Goal: Navigation & Orientation: Find specific page/section

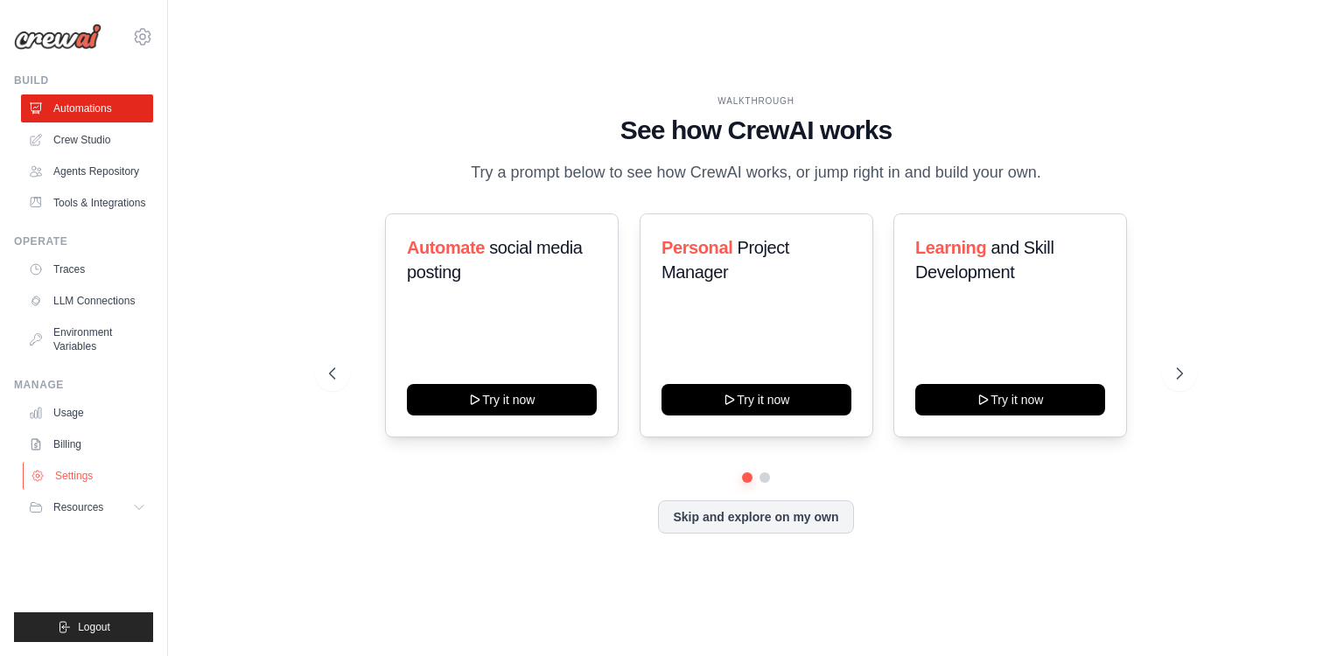
click at [86, 476] on link "Settings" at bounding box center [89, 476] width 132 height 28
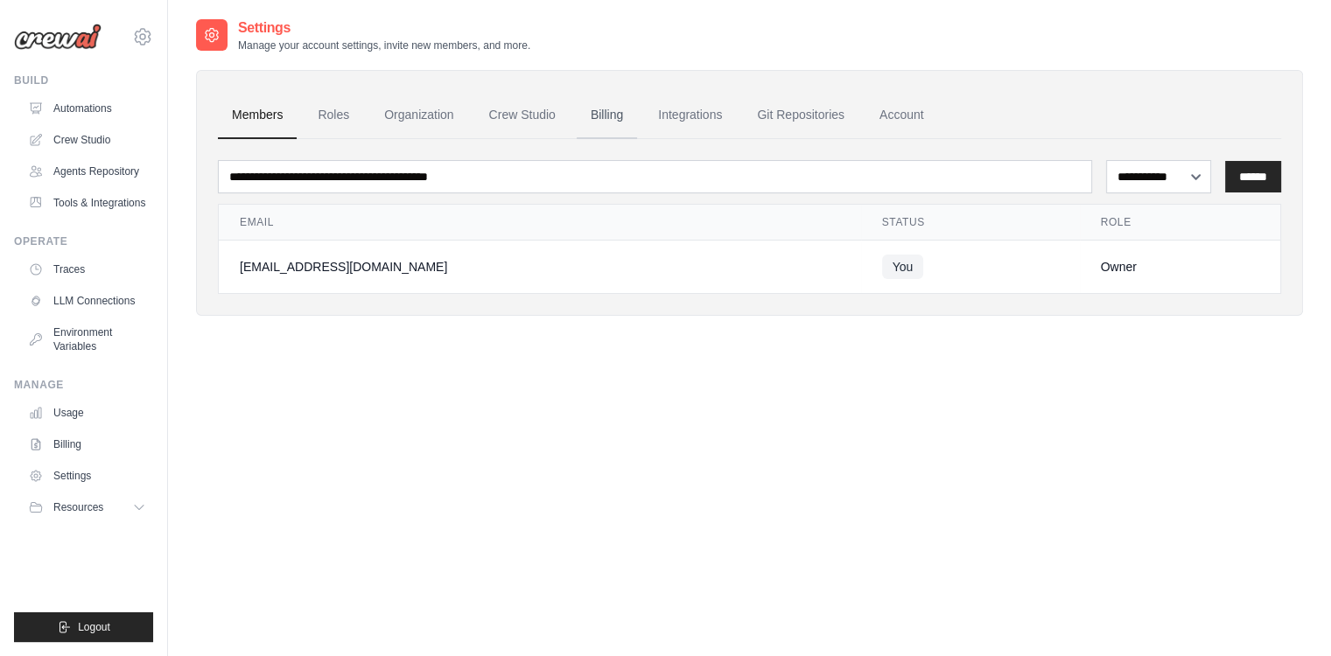
click at [581, 105] on link "Billing" at bounding box center [607, 115] width 60 height 47
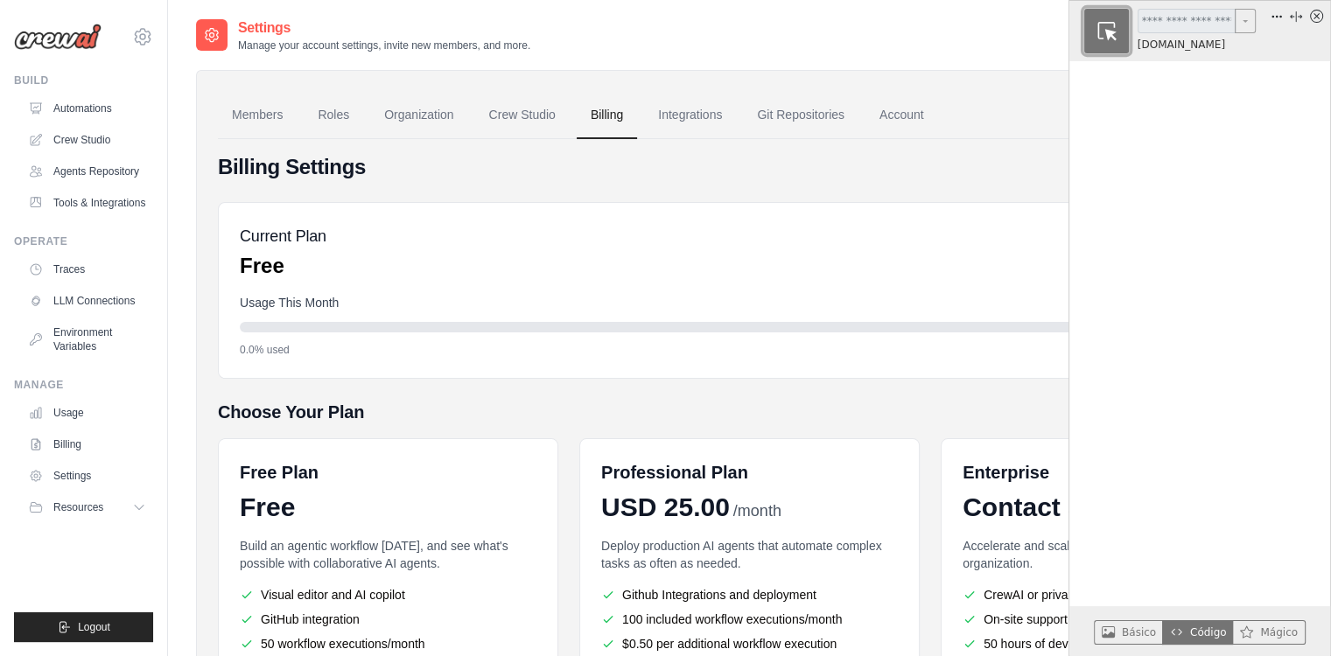
click at [1097, 26] on icon "button" at bounding box center [1106, 31] width 18 height 18
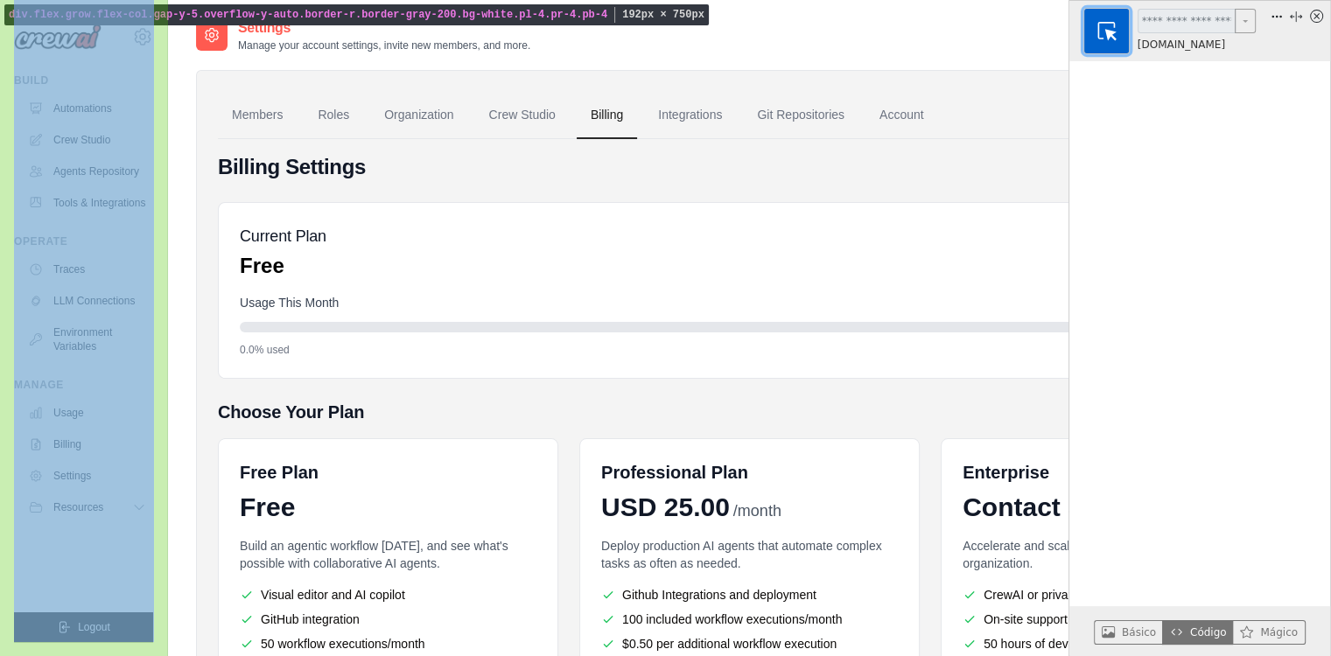
click at [1, 8] on div "isaccelerated@gmail.com Settings Build Automations" at bounding box center [84, 328] width 168 height 656
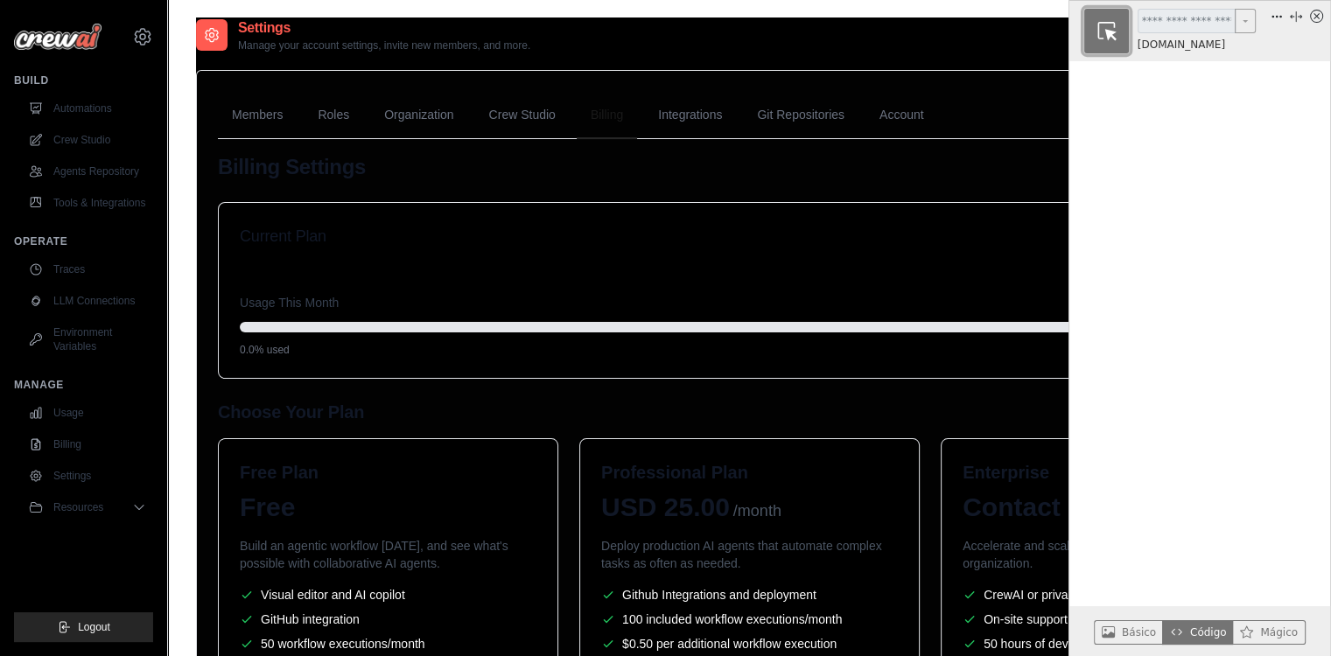
click at [1089, 18] on button "button" at bounding box center [1106, 31] width 46 height 46
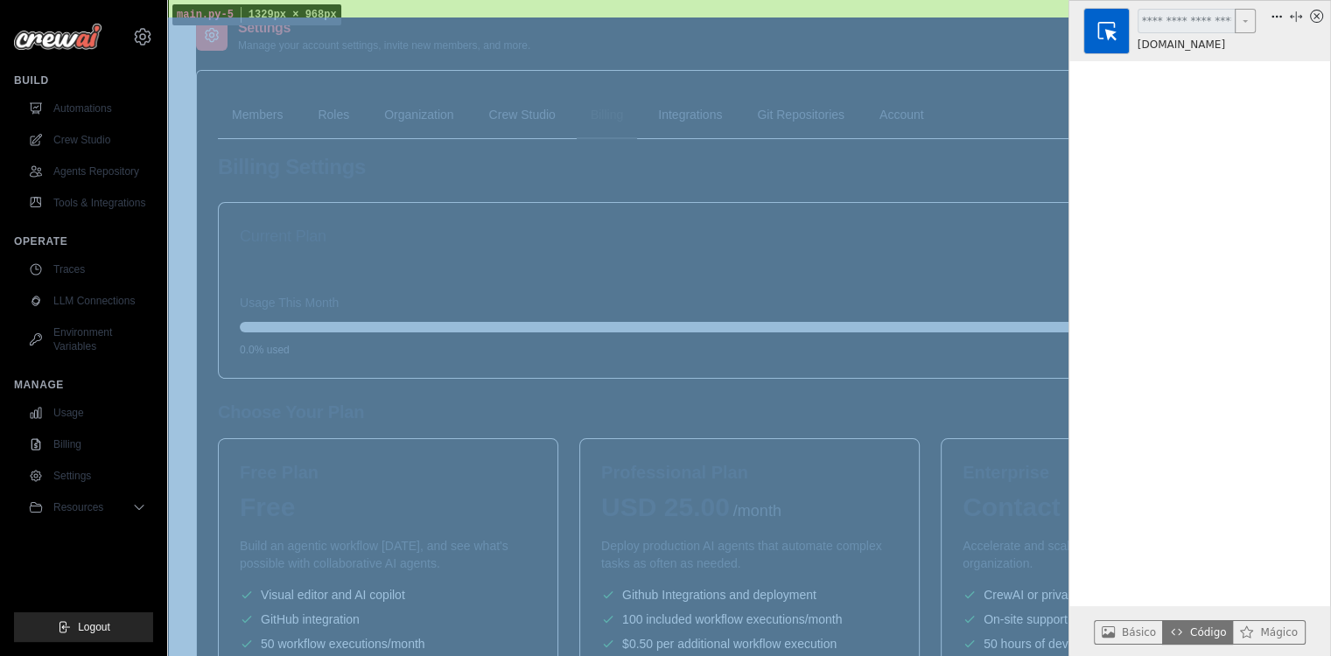
click at [193, 1] on main "Settings Manage your account settings, invite new members, and more. Members Ro…" at bounding box center [749, 425] width 1163 height 850
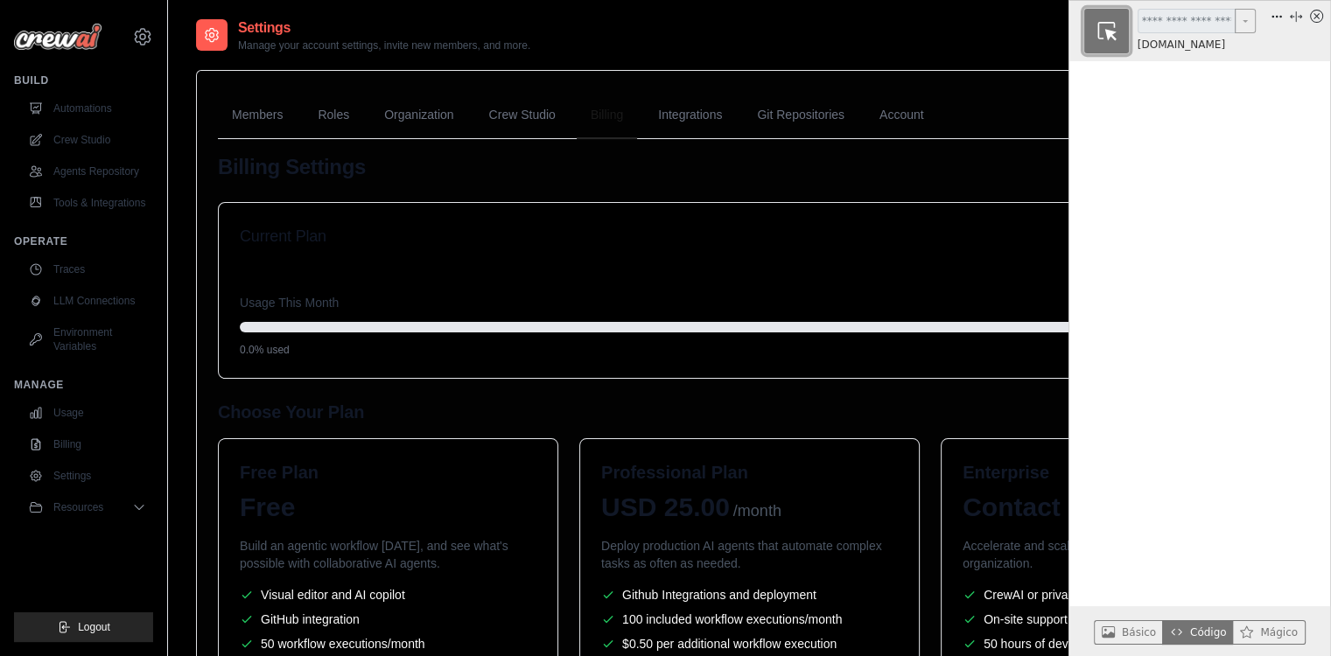
click at [1087, 27] on button "button" at bounding box center [1106, 31] width 46 height 46
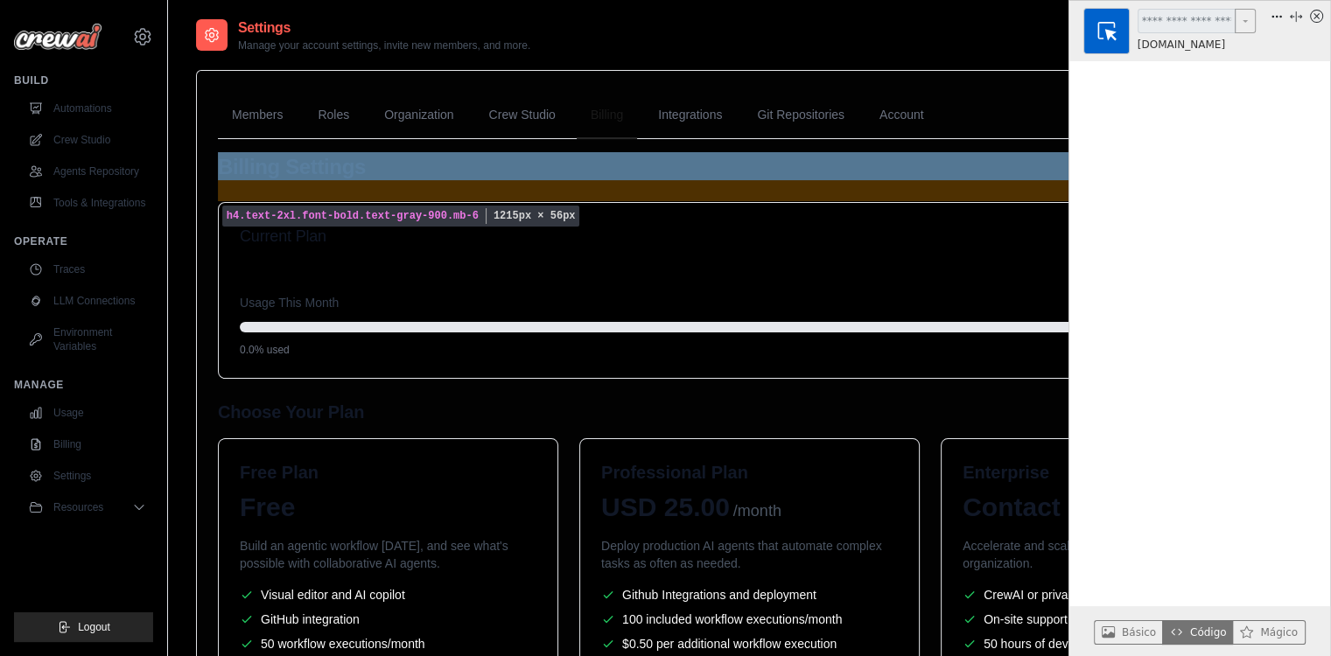
click at [339, 162] on h4 "Billing Settings" at bounding box center [749, 167] width 1063 height 28
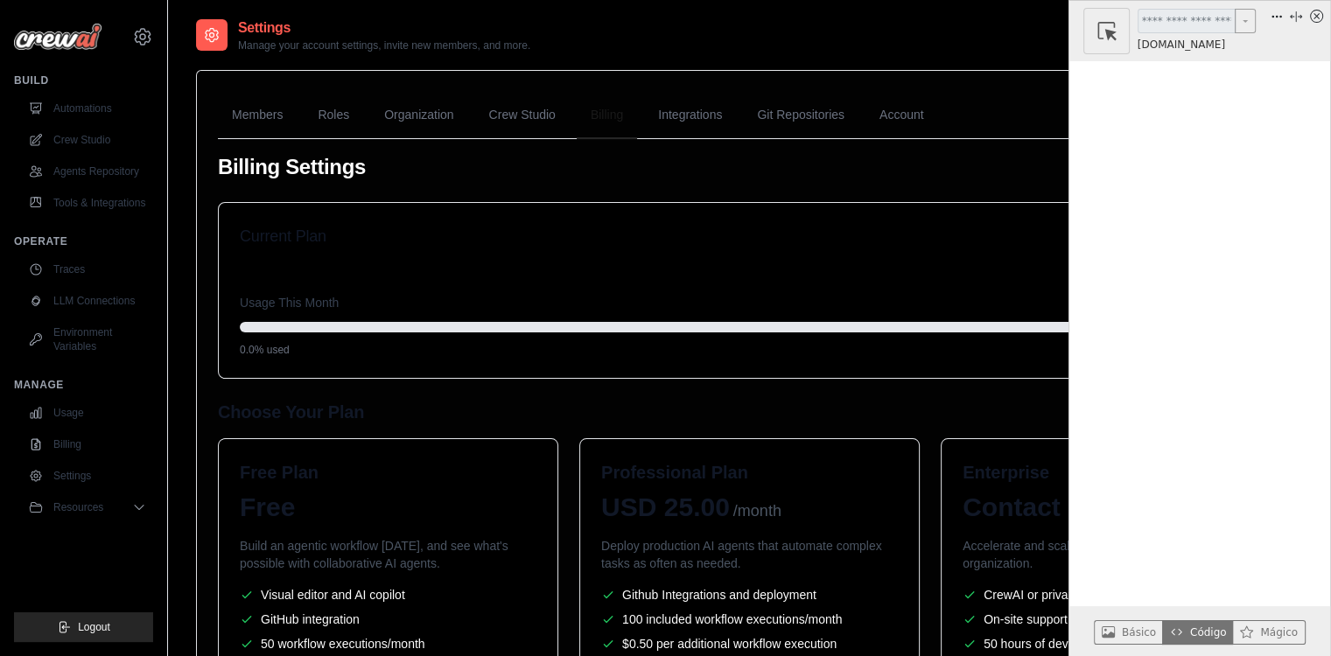
click at [1123, 23] on div ".bg-white (10) body (1) h4.text-2xl.font-bold.text-gray-900 (1) main.py-5 (1) a…" at bounding box center [1193, 31] width 140 height 45
click at [1109, 28] on icon "button" at bounding box center [1106, 31] width 23 height 23
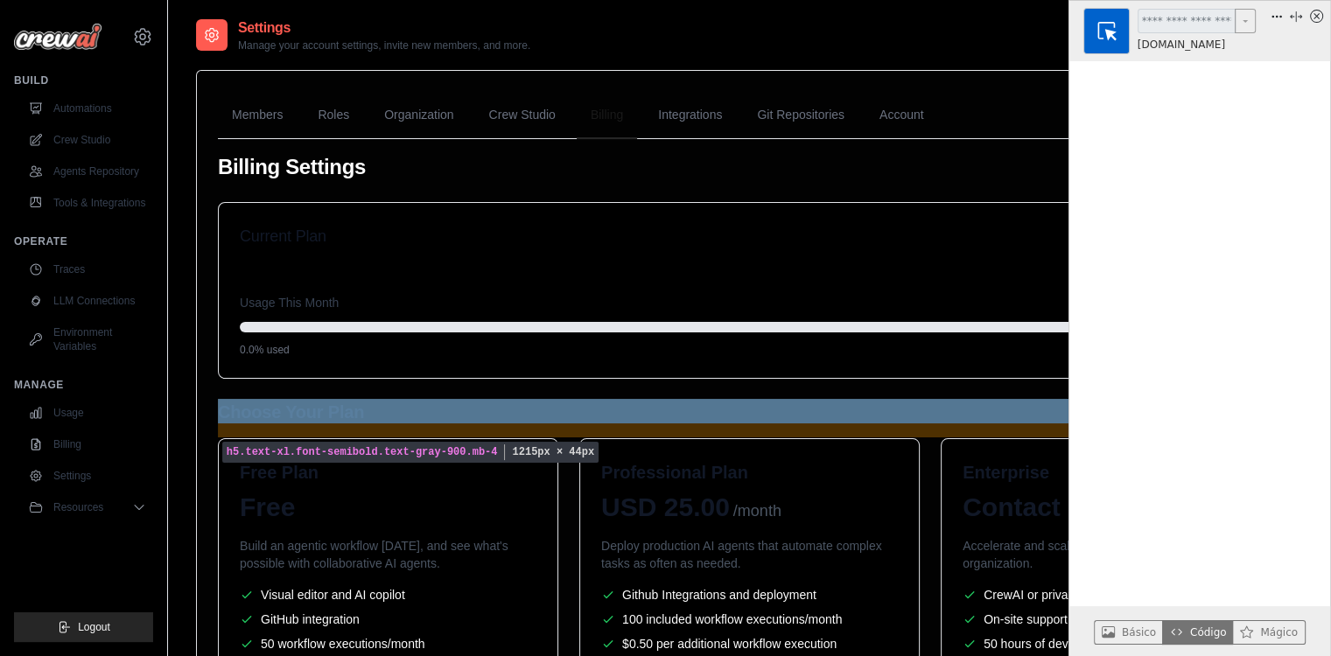
click at [321, 410] on h5 "Choose Your Plan" at bounding box center [749, 412] width 1063 height 24
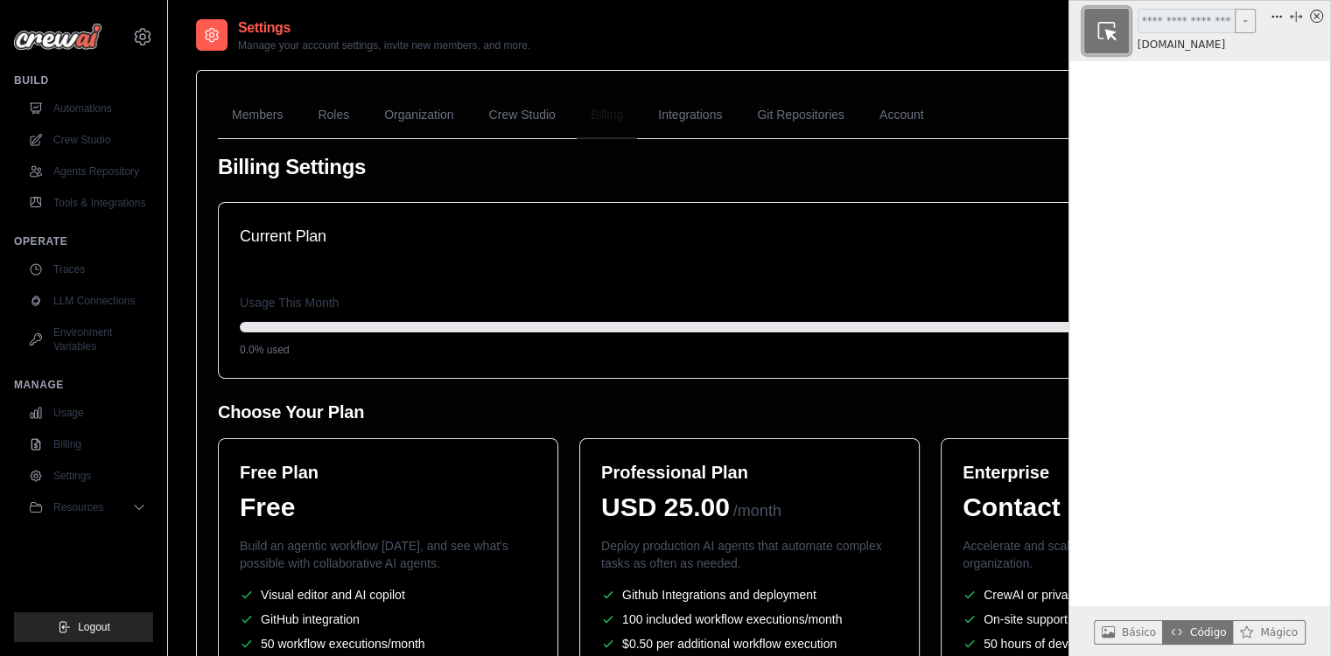
click at [1101, 21] on icon "button" at bounding box center [1106, 31] width 23 height 23
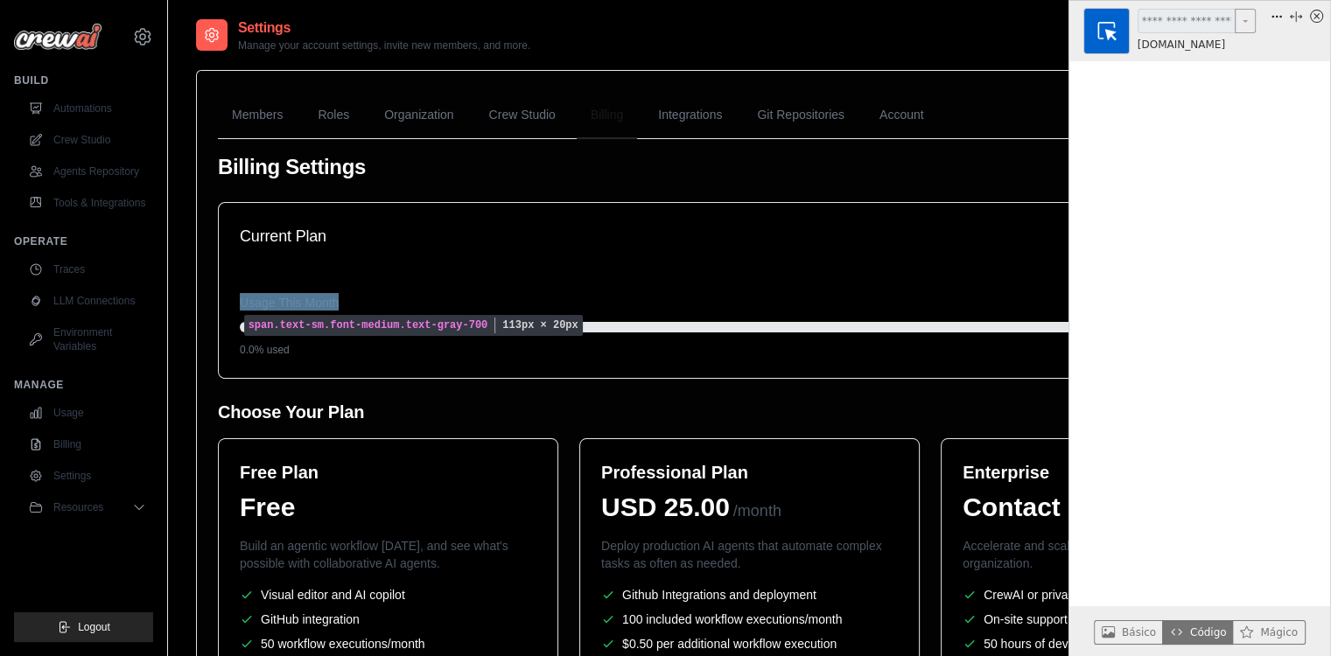
click at [279, 302] on span "Usage This Month" at bounding box center [289, 302] width 99 height 17
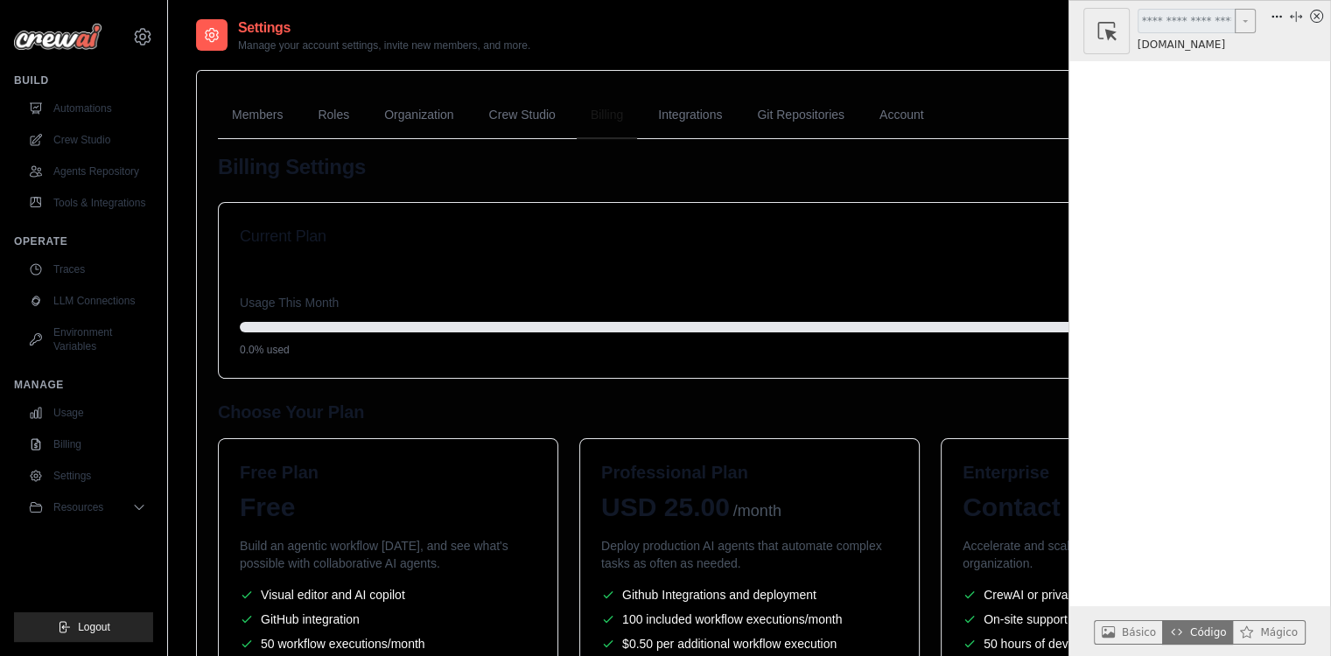
click at [1033, 382] on div "Billing Settings Current Plan Free Usage This Month 0 / 50 included executions …" at bounding box center [749, 467] width 1063 height 629
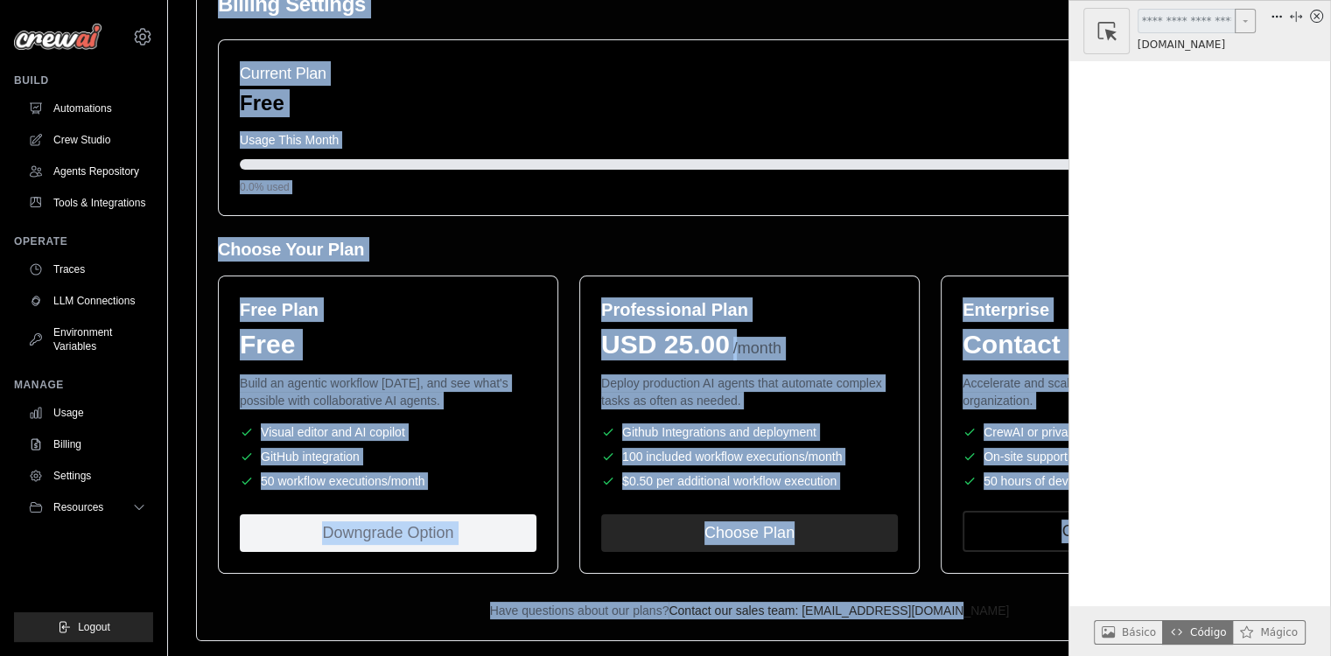
drag, startPoint x: 676, startPoint y: 4, endPoint x: 557, endPoint y: 612, distance: 619.6
click at [557, 612] on main "Settings Manage your account settings, invite new members, and more. Members Ro…" at bounding box center [749, 262] width 1163 height 850
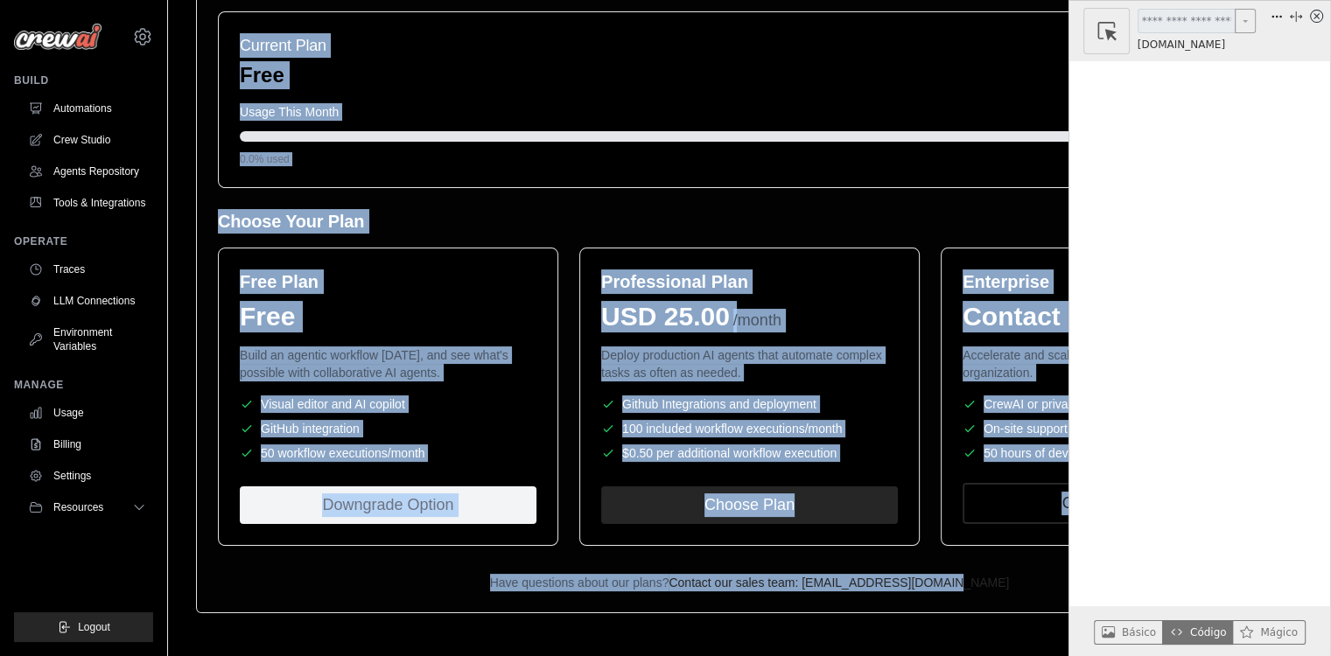
click at [703, 42] on div "Current Plan Free" at bounding box center [749, 61] width 1019 height 56
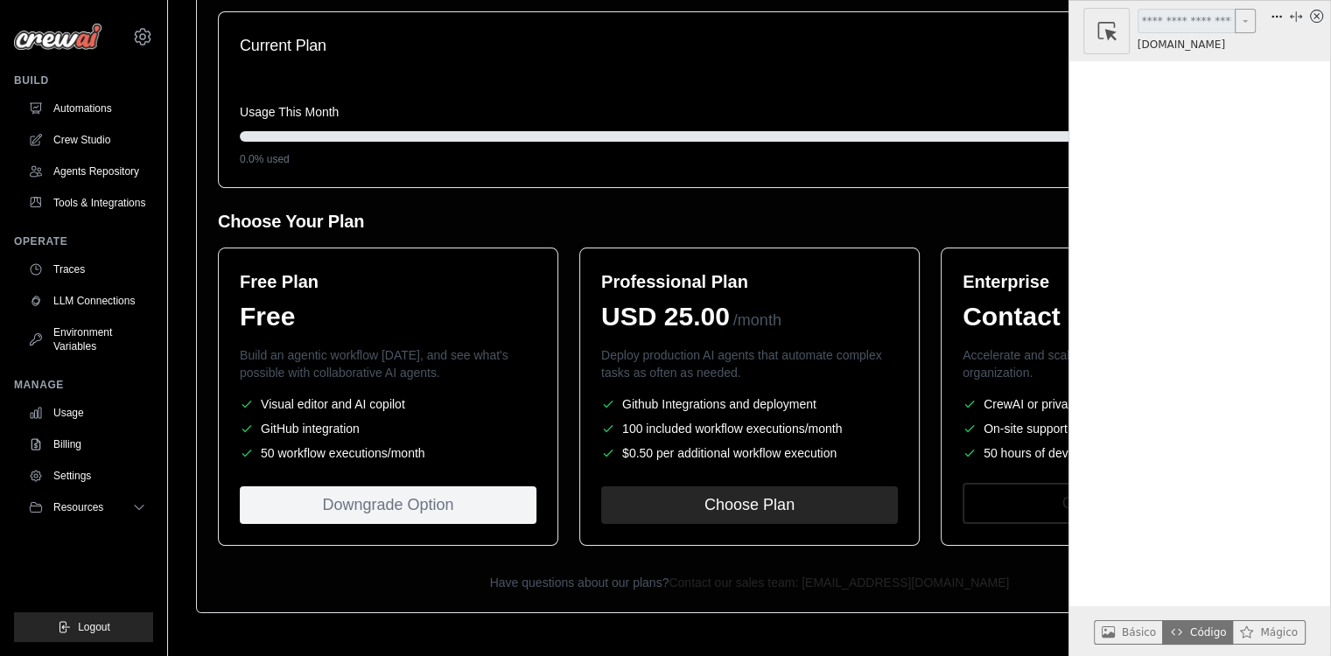
click at [1312, 13] on icon "x circle" at bounding box center [1316, 16] width 13 height 13
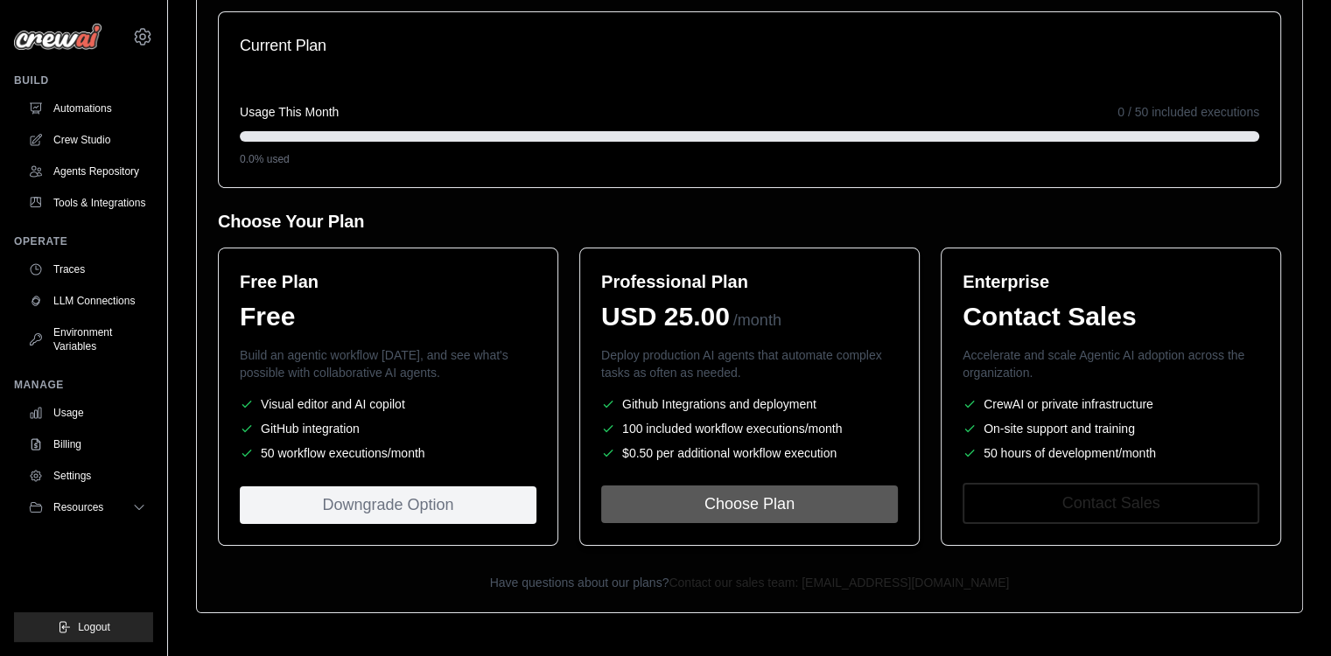
click at [762, 518] on button "Choose Plan" at bounding box center [749, 505] width 297 height 38
click at [692, 514] on button "Choose Plan" at bounding box center [749, 505] width 297 height 38
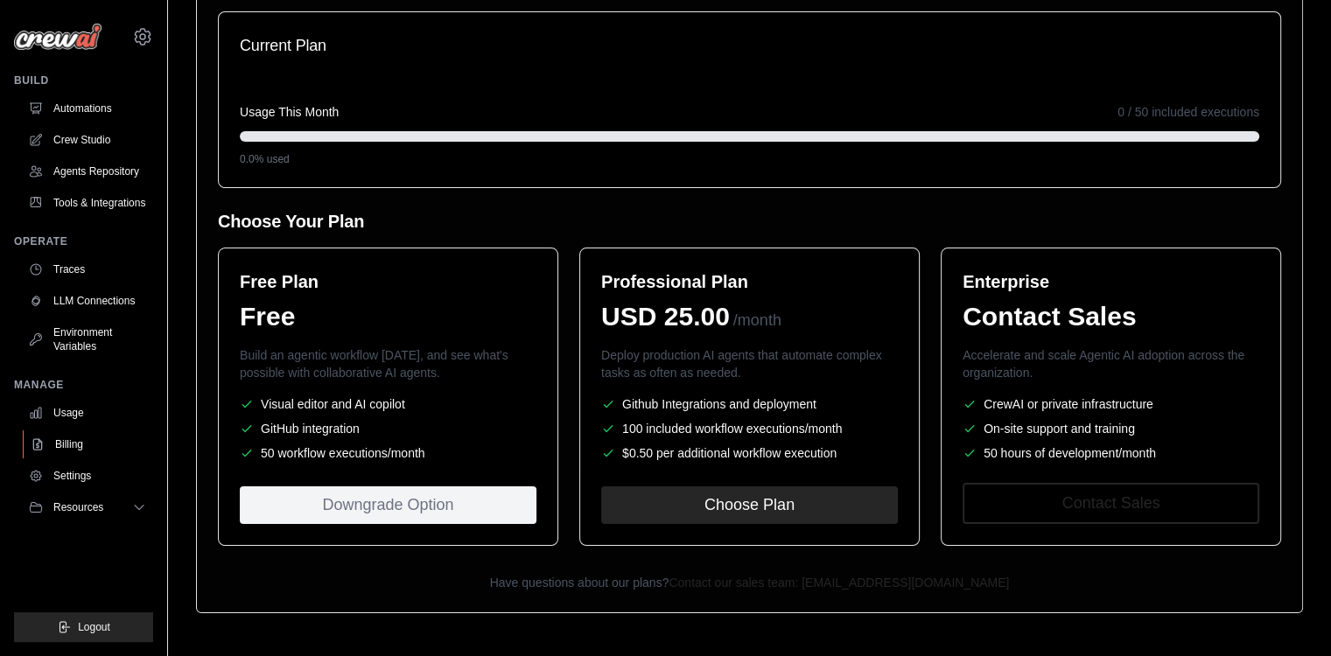
click at [76, 438] on link "Billing" at bounding box center [89, 444] width 132 height 28
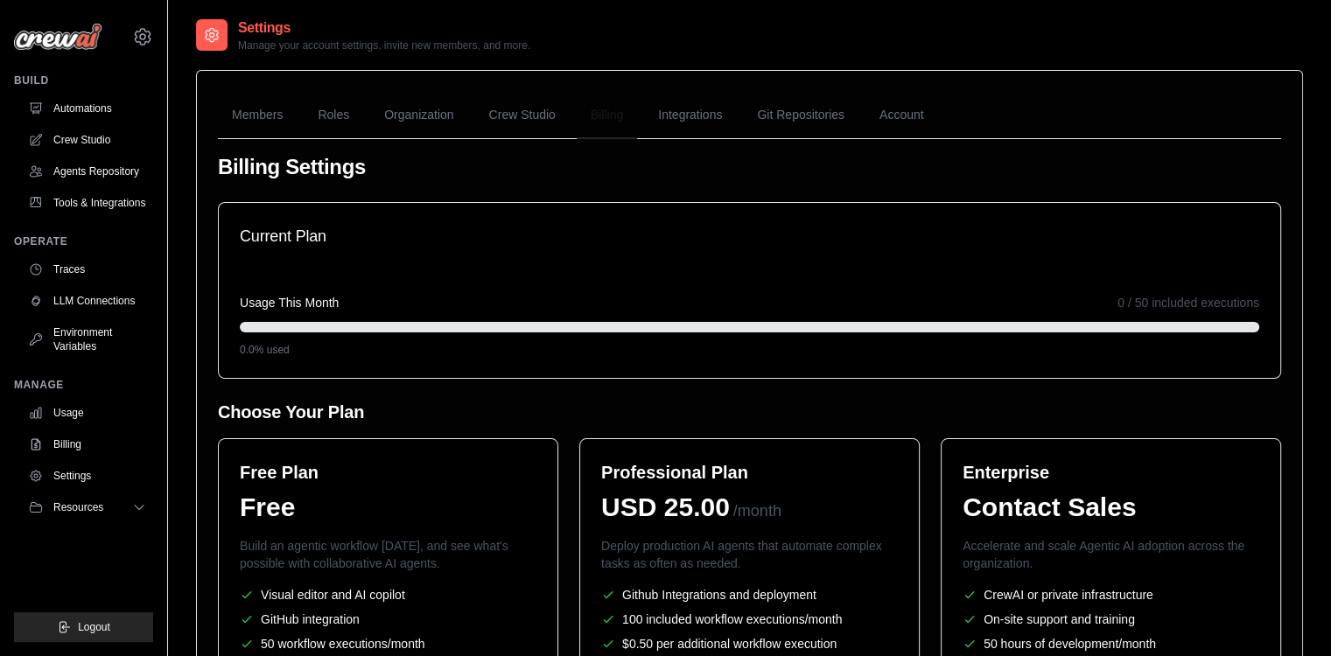
scroll to position [1, 0]
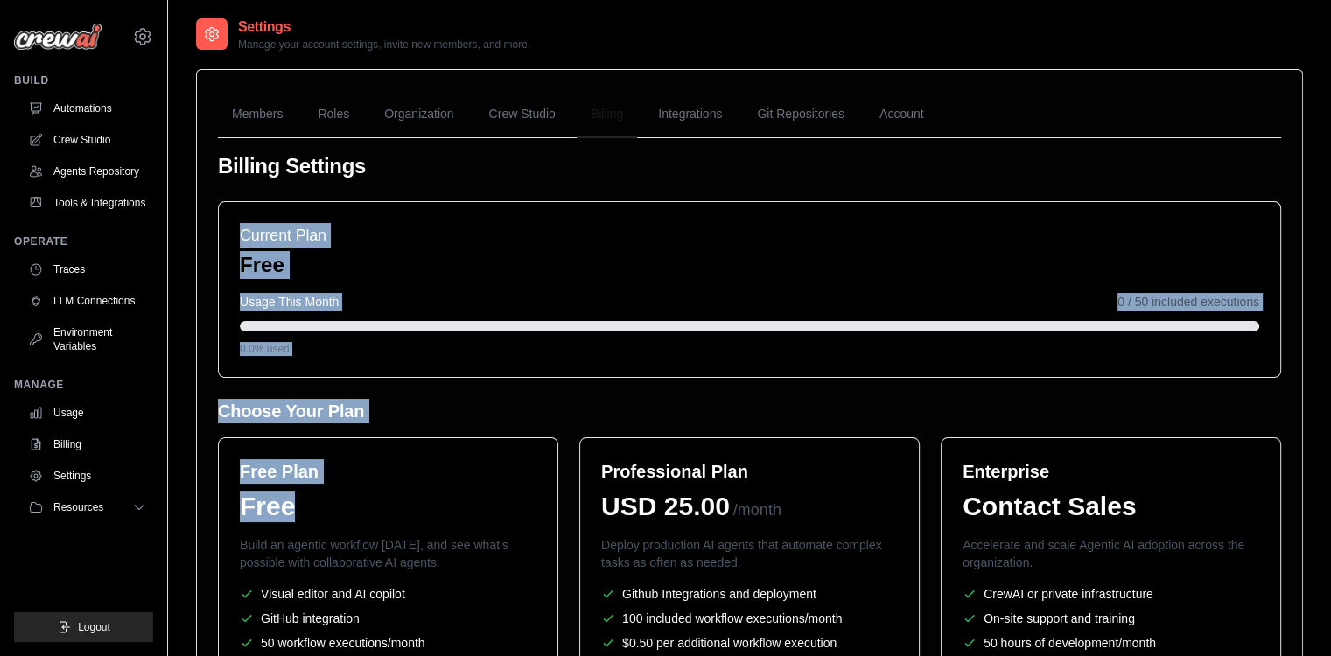
drag, startPoint x: 423, startPoint y: 151, endPoint x: 403, endPoint y: 518, distance: 367.1
click at [403, 518] on div "Billing Settings Current Plan Free Usage This Month 0 / 50 included executions …" at bounding box center [749, 466] width 1063 height 629
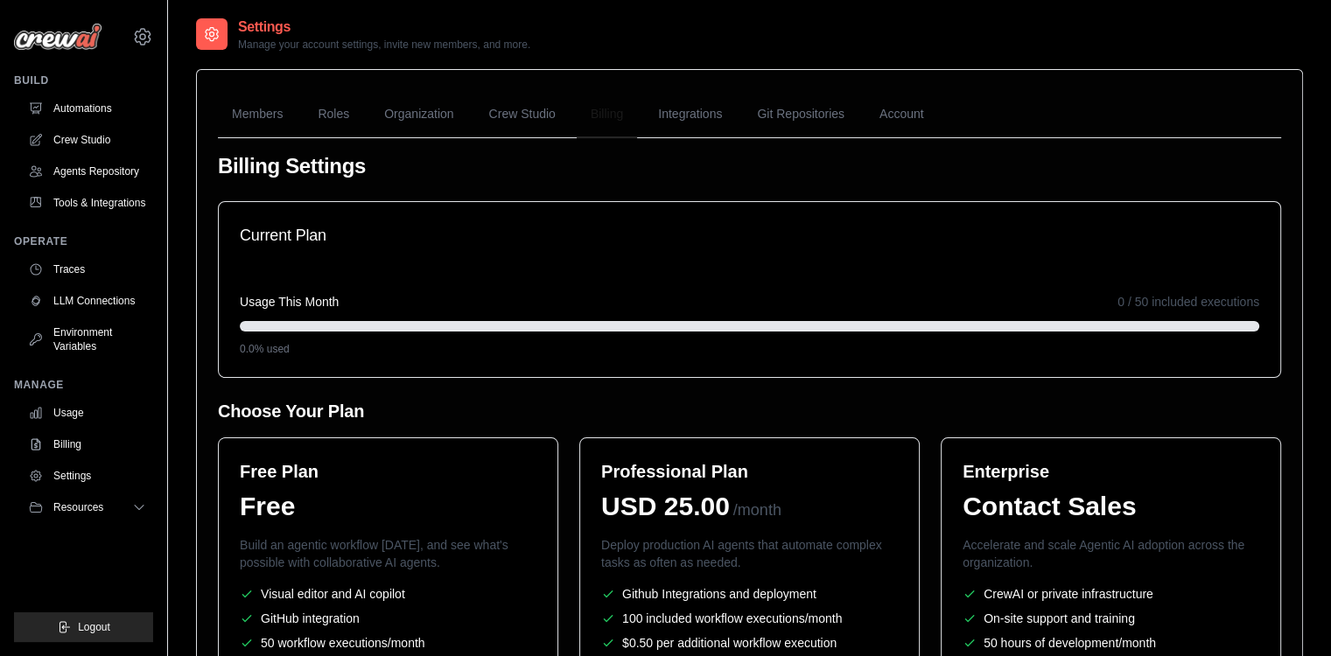
click at [675, 465] on h6 "Professional Plan" at bounding box center [674, 471] width 147 height 24
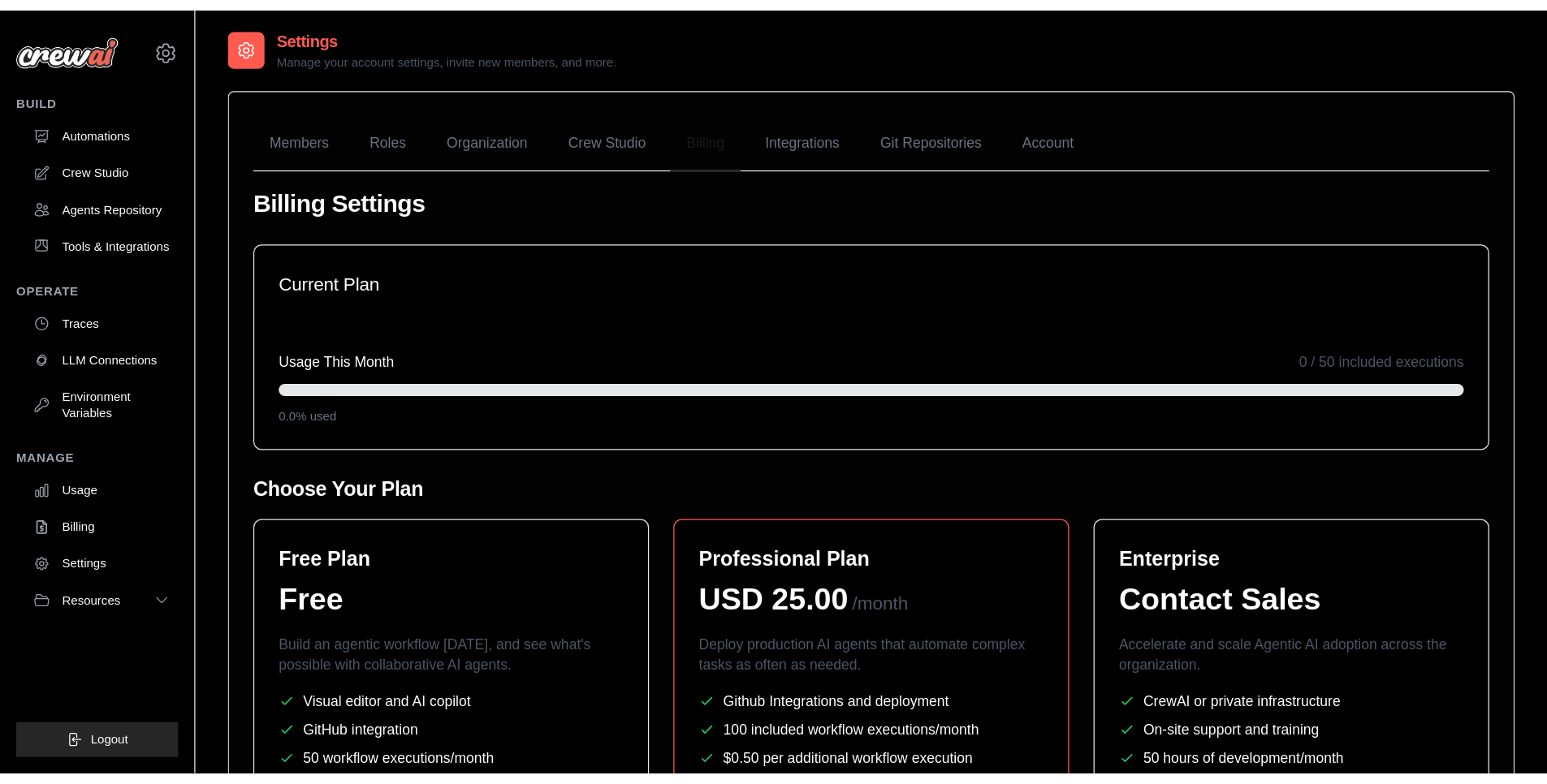
scroll to position [2, 0]
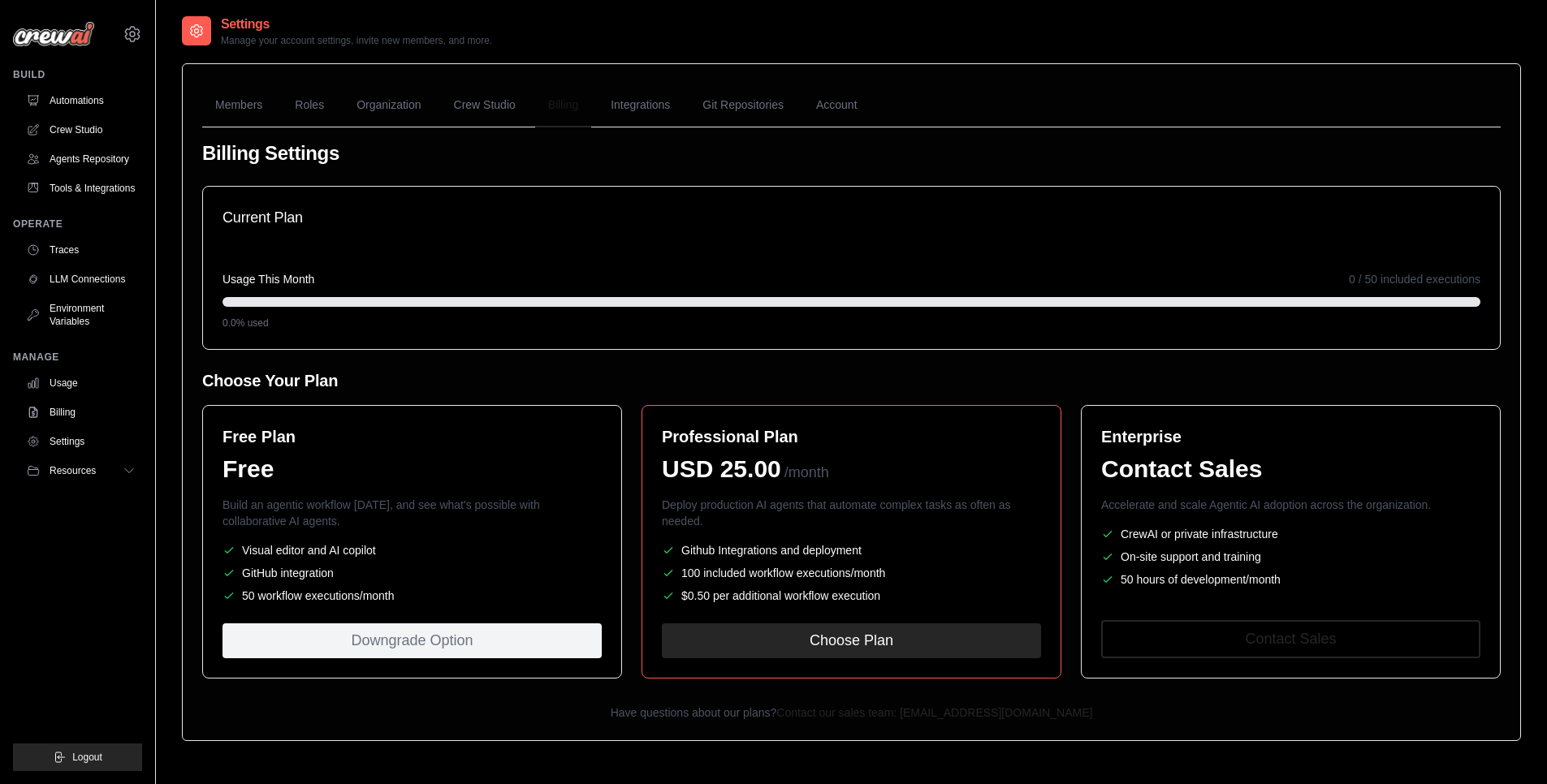
click at [393, 608] on div "Downgrade Option" at bounding box center [412, 641] width 380 height 35
click at [387, 608] on div "Downgrade Option" at bounding box center [412, 641] width 380 height 35
click at [502, 120] on link "Crew Studio" at bounding box center [484, 105] width 87 height 44
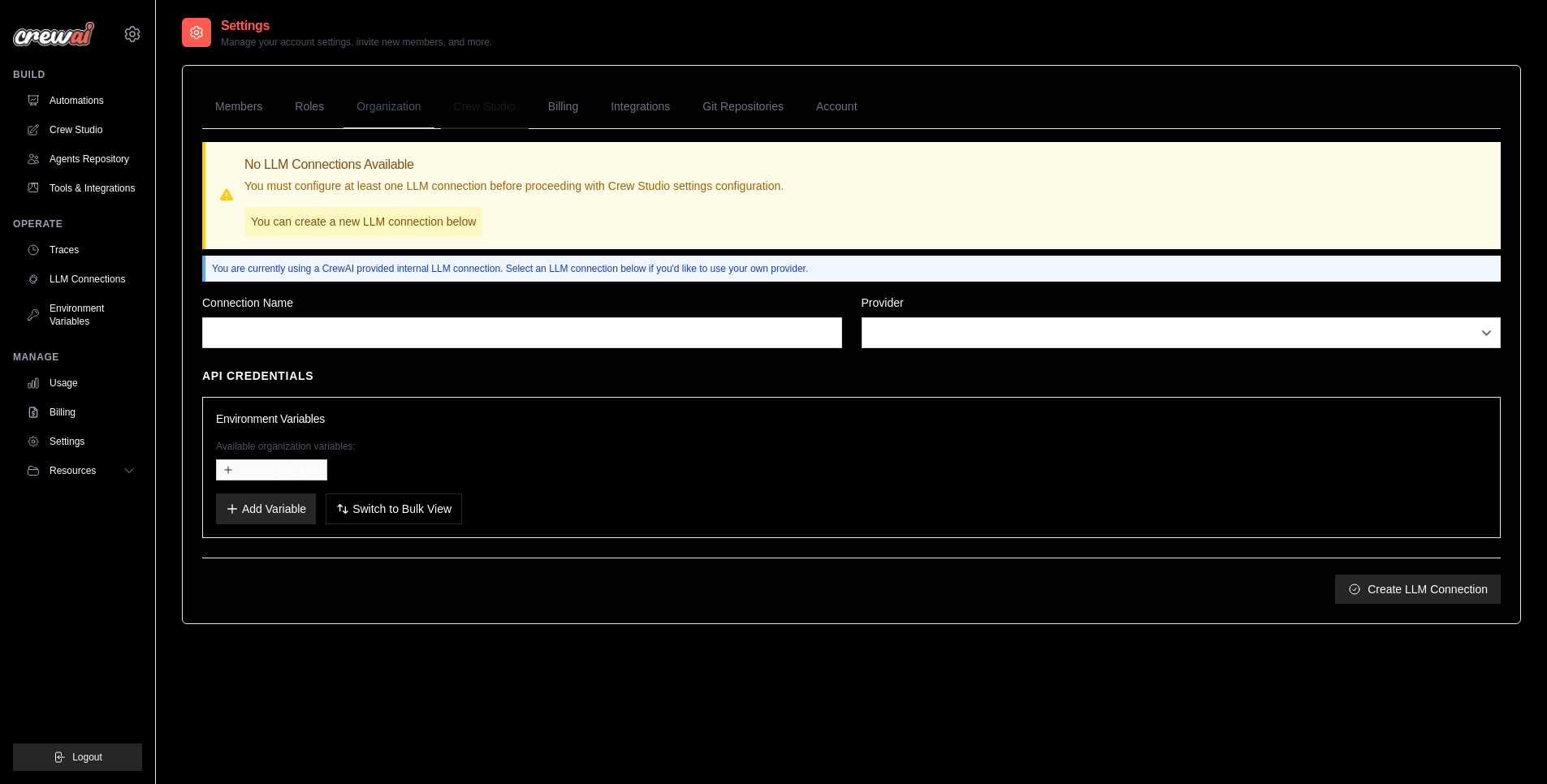
click at [407, 104] on link "Organization" at bounding box center [388, 107] width 90 height 44
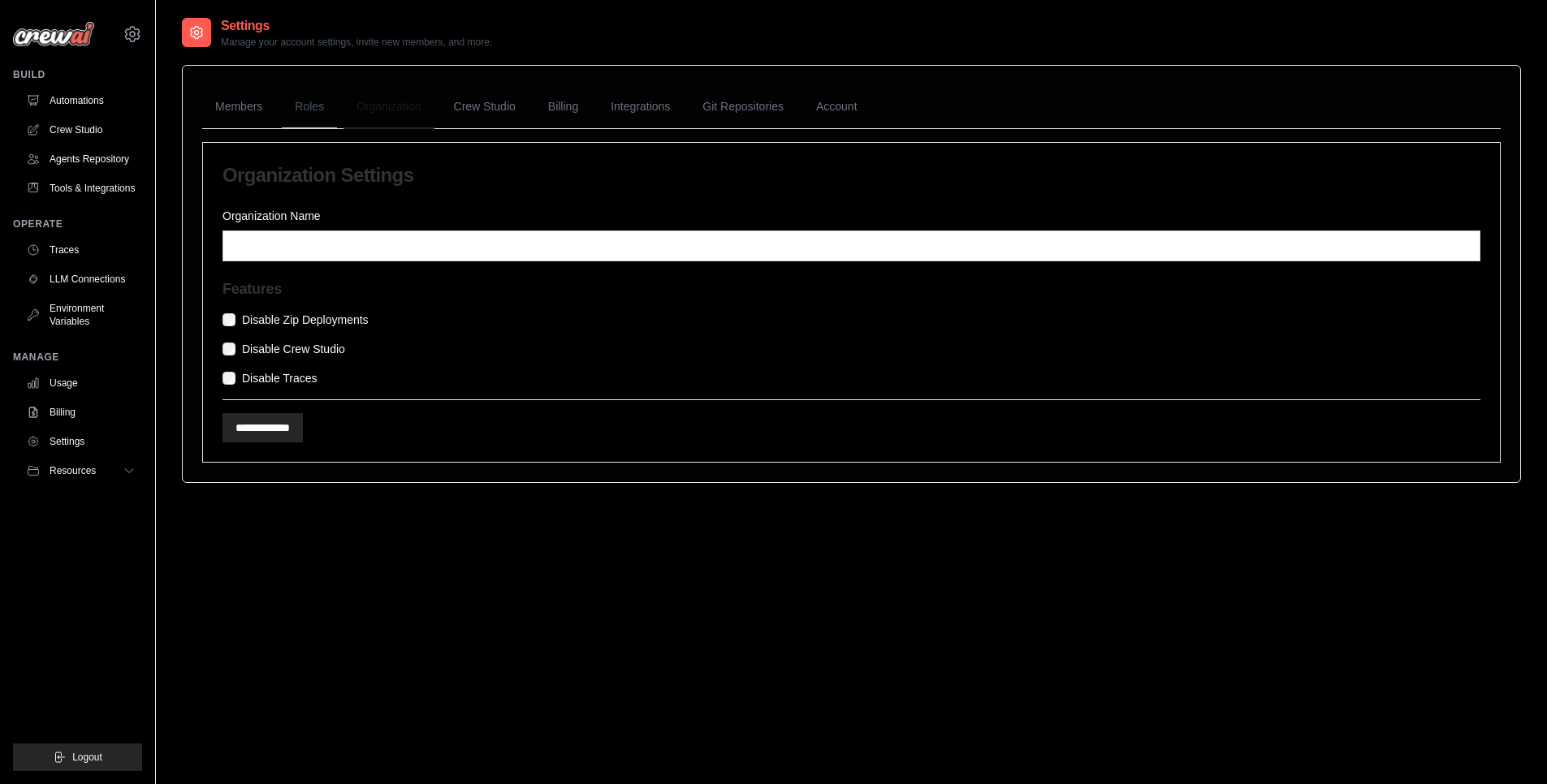
click at [320, 99] on link "Roles" at bounding box center [309, 107] width 55 height 44
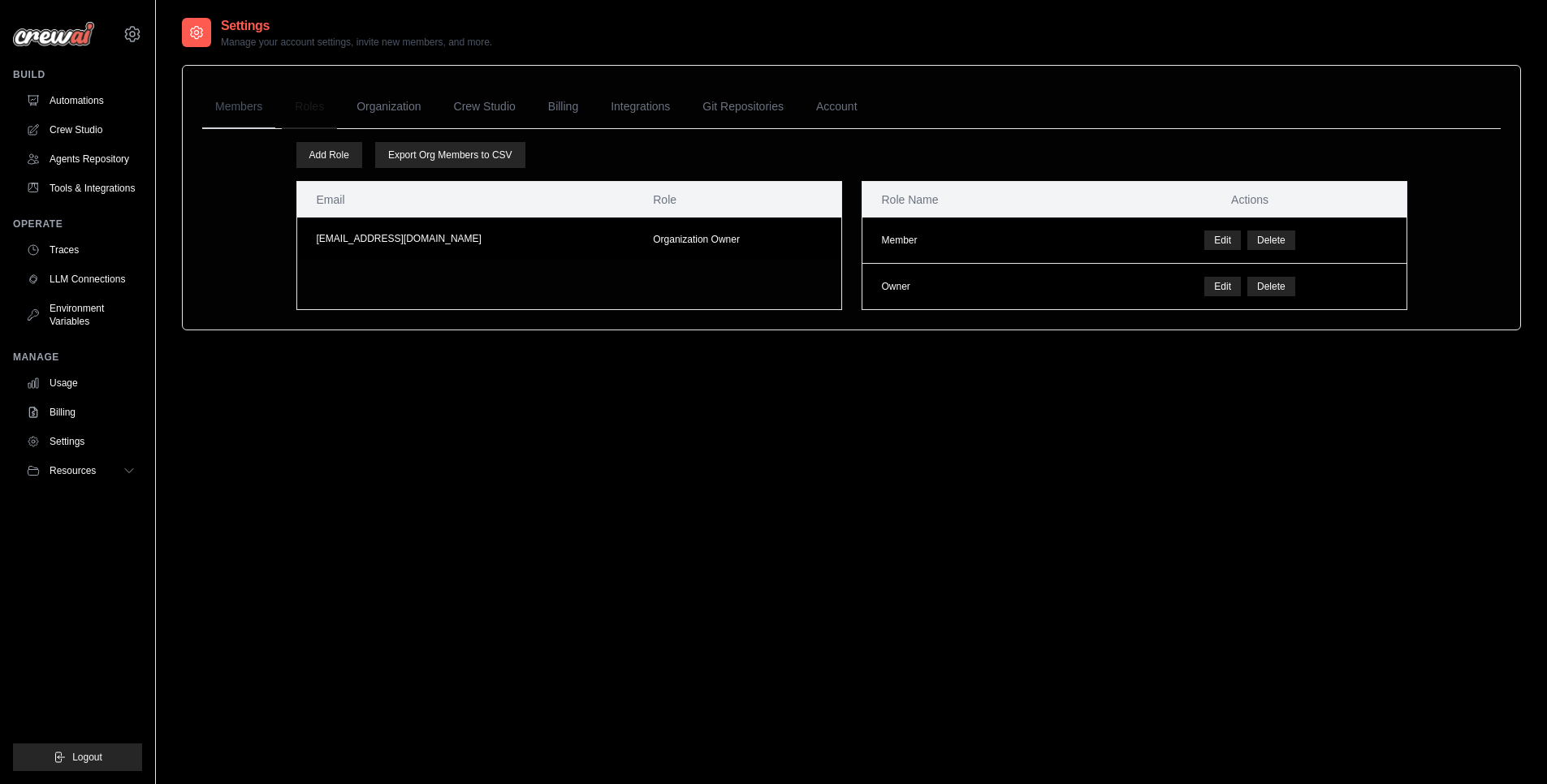
click at [235, 101] on link "Members" at bounding box center [238, 107] width 73 height 44
click at [732, 122] on link "Git Repositories" at bounding box center [742, 107] width 107 height 44
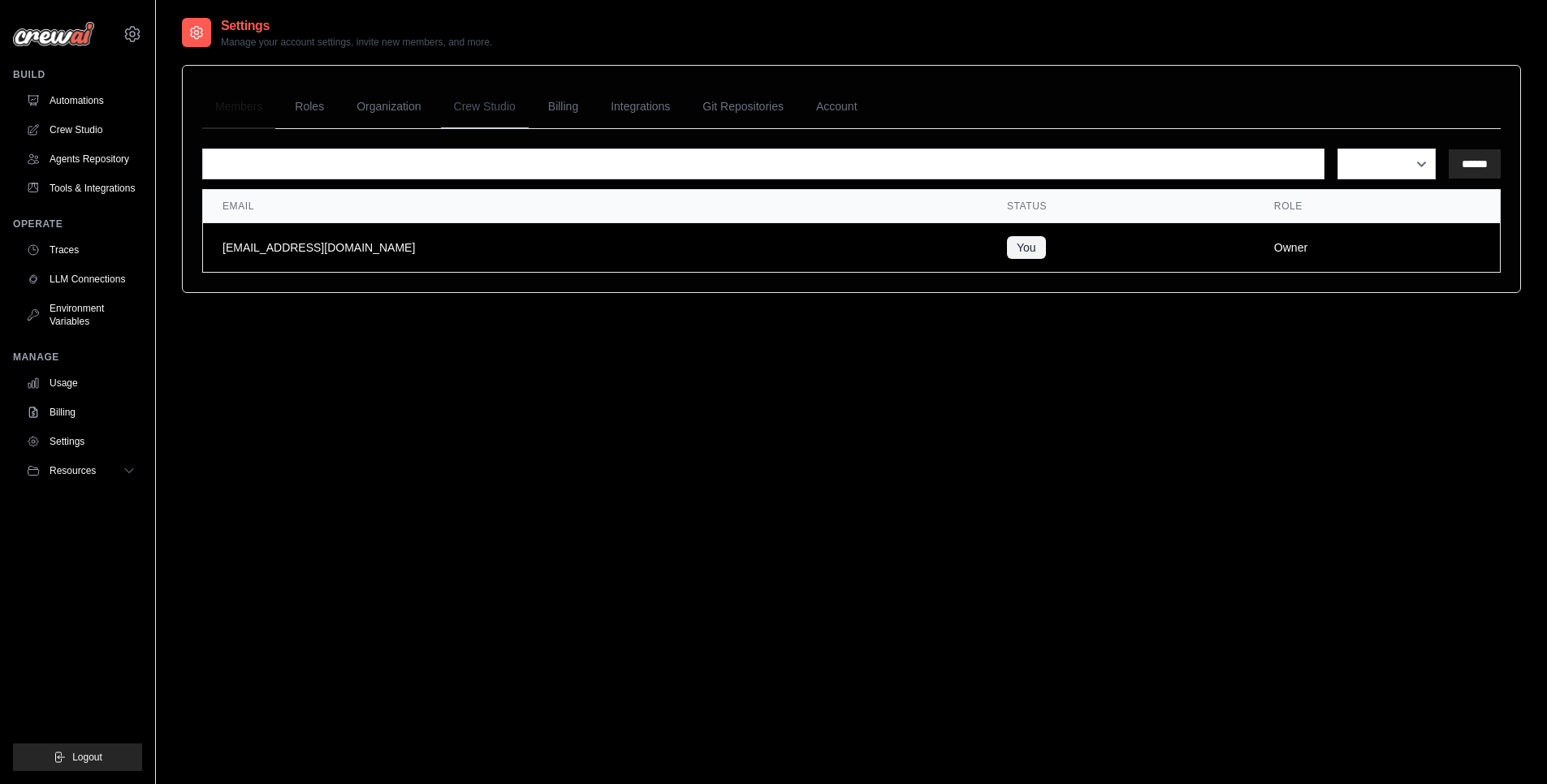
click at [512, 122] on link "Crew Studio" at bounding box center [484, 107] width 87 height 44
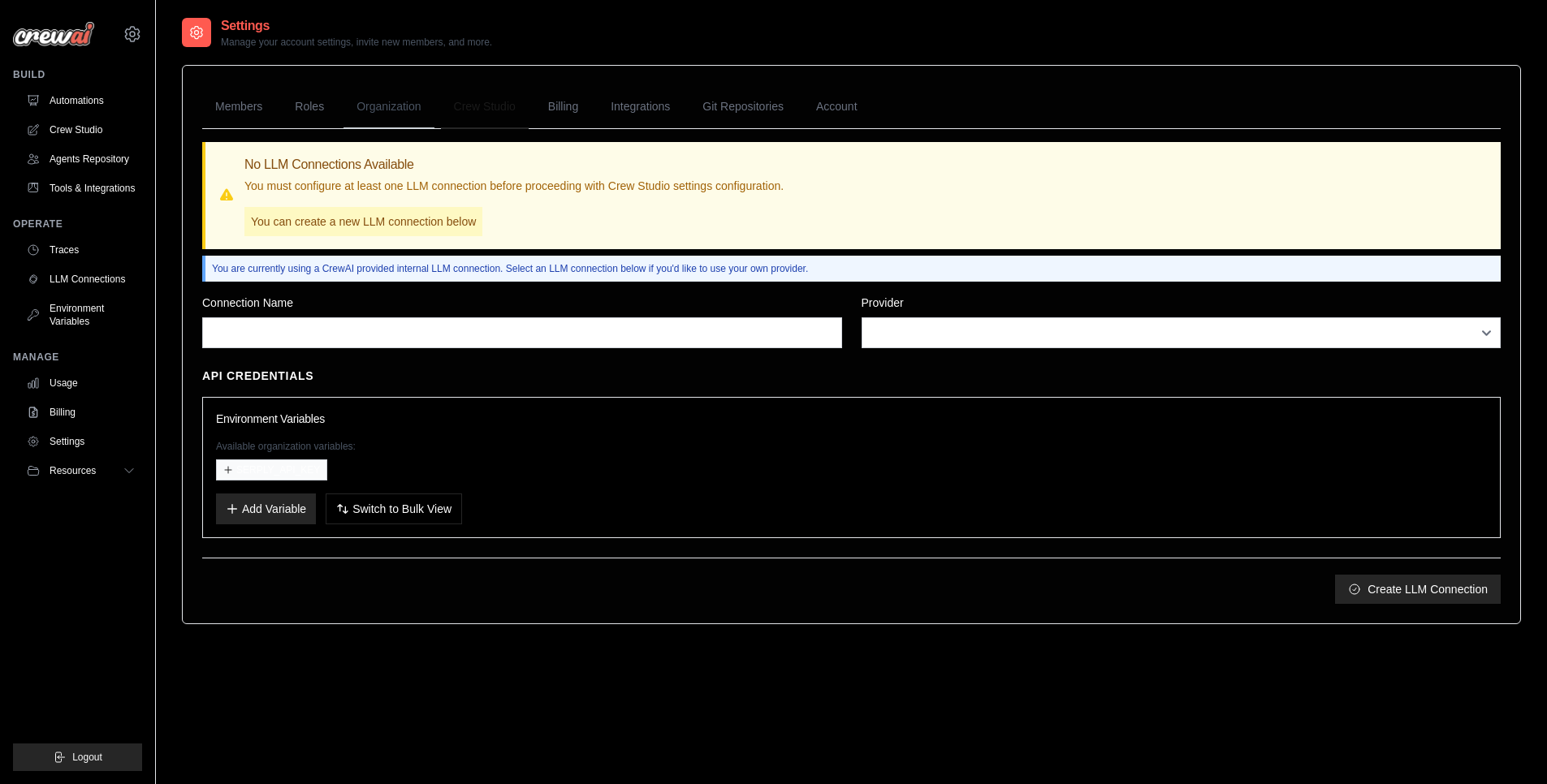
click at [368, 117] on link "Organization" at bounding box center [388, 107] width 90 height 44
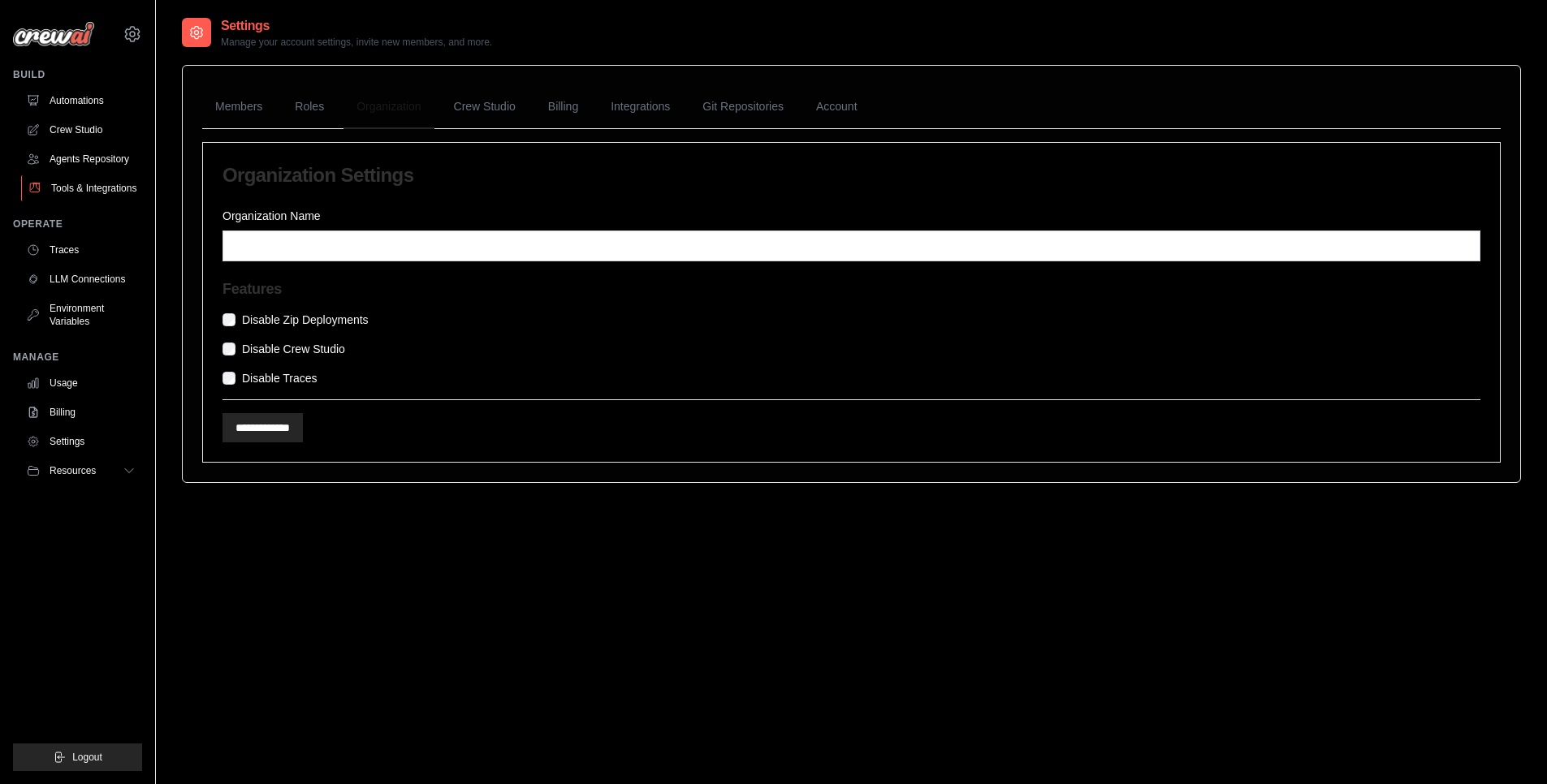
click at [105, 176] on link "Tools & Integrations" at bounding box center [83, 188] width 122 height 26
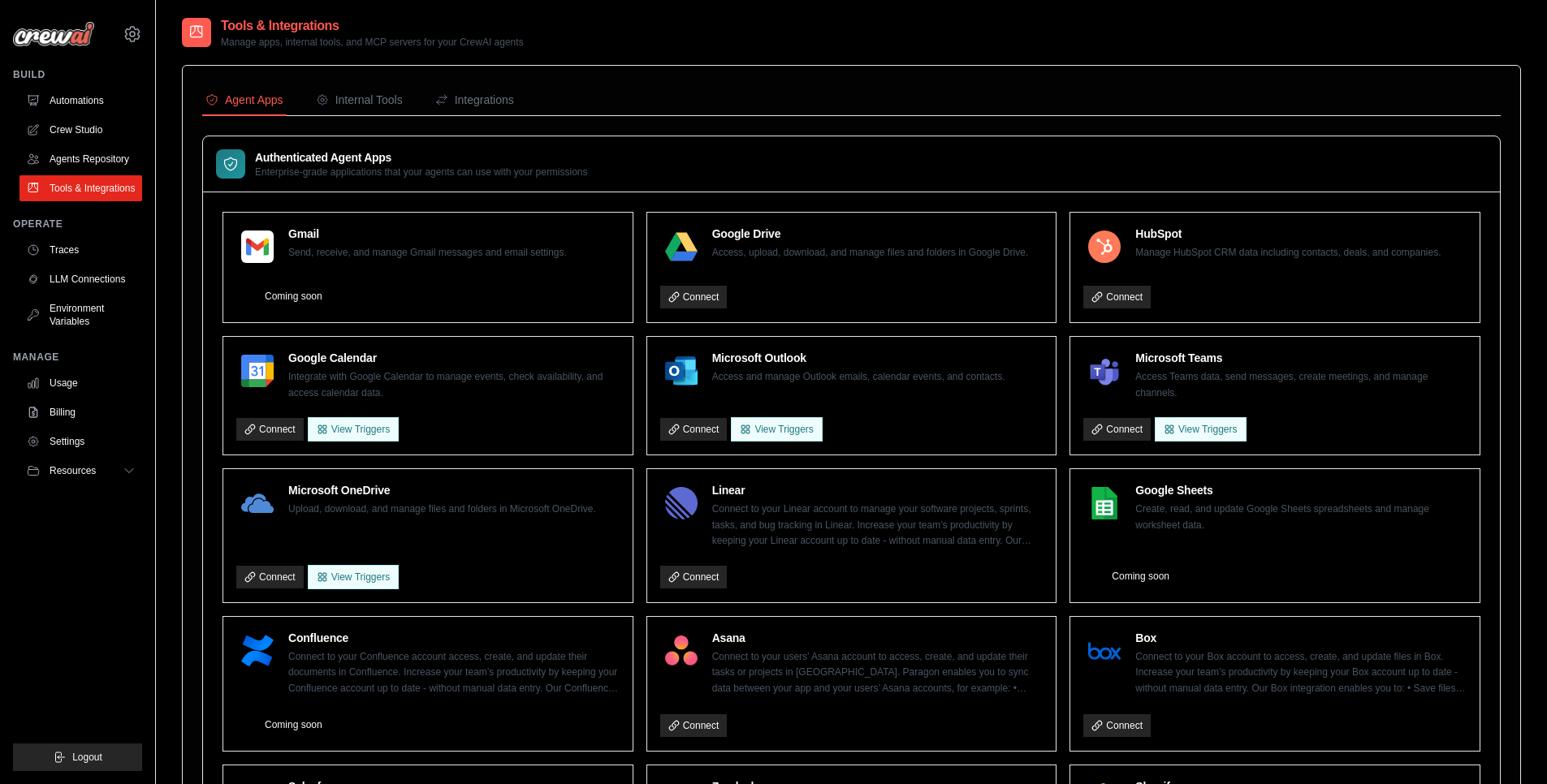
click at [74, 116] on ul "Automations Crew Studio Agents Repository Tools & Integrations" at bounding box center [81, 144] width 122 height 113
click at [69, 135] on link "Crew Studio" at bounding box center [83, 130] width 122 height 26
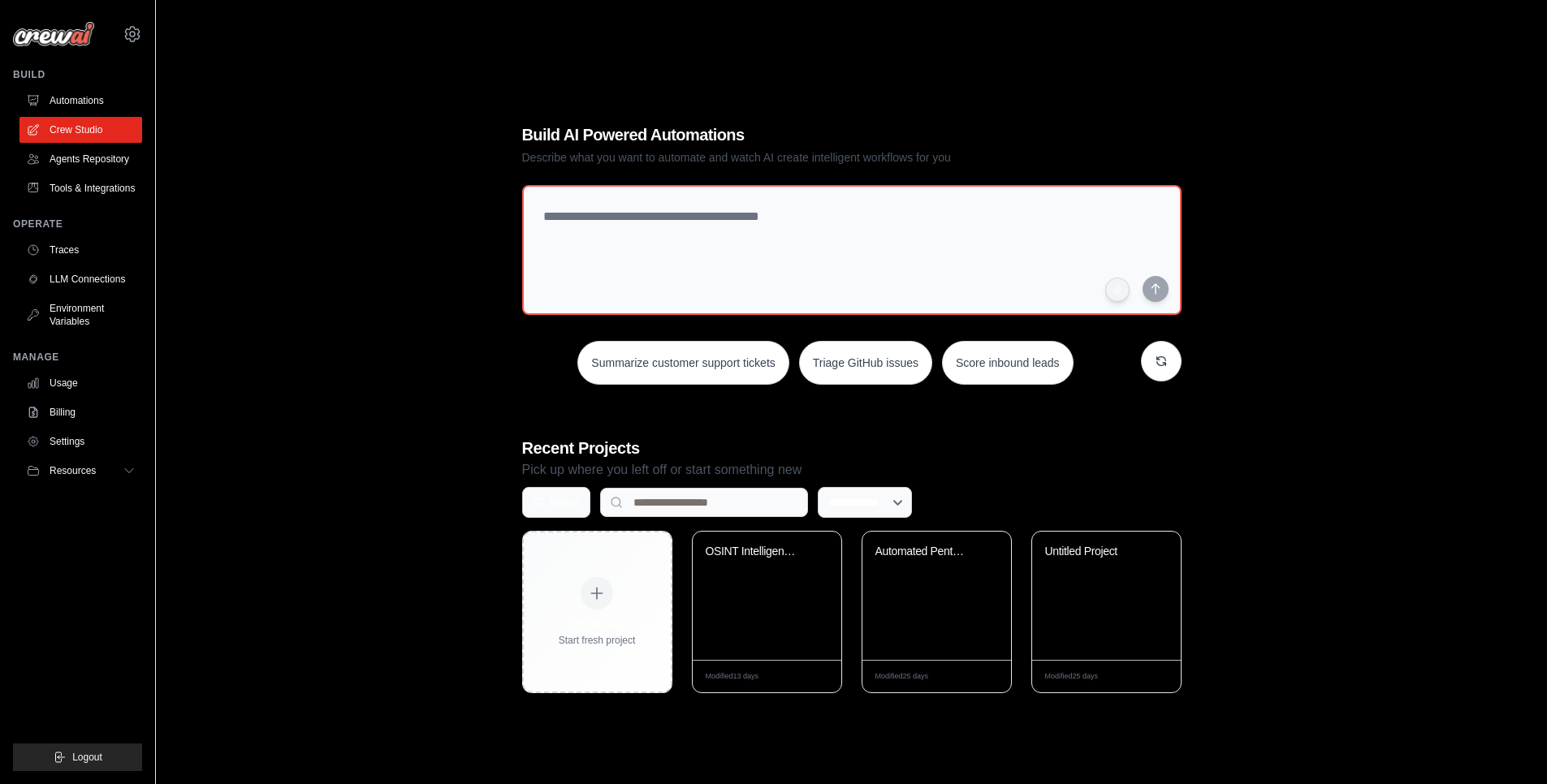
click at [11, 59] on div "[EMAIL_ADDRESS][DOMAIN_NAME] Settings Build Automations" at bounding box center [78, 392] width 156 height 784
